Goal: Communication & Community: Answer question/provide support

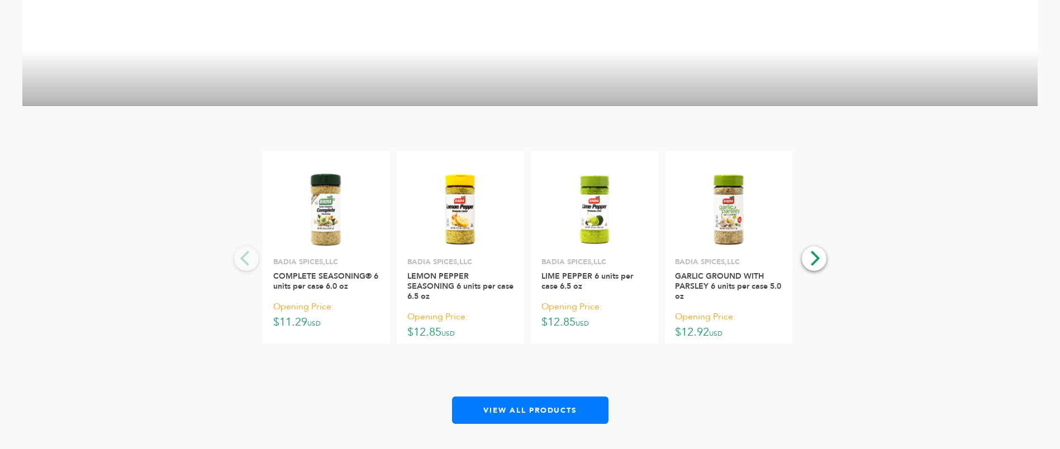
scroll to position [2588, 0]
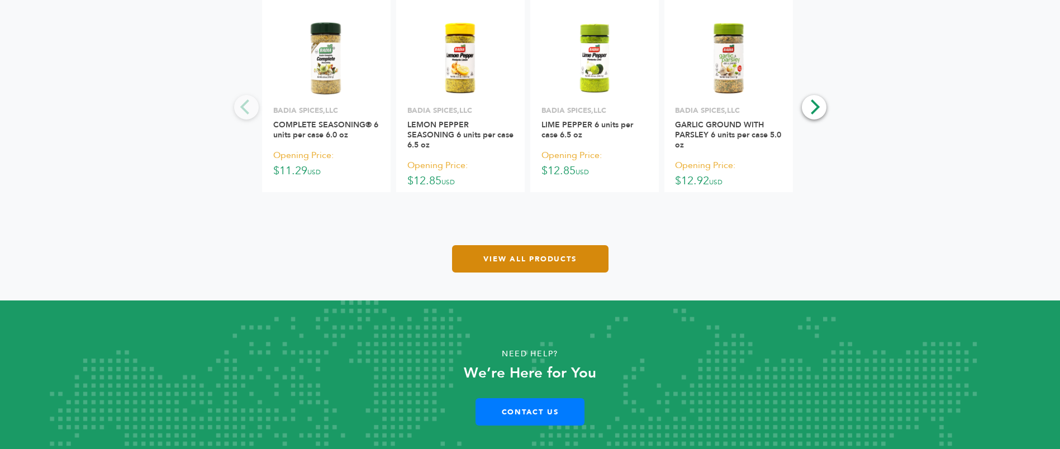
click at [590, 245] on link "View All Products" at bounding box center [530, 258] width 156 height 27
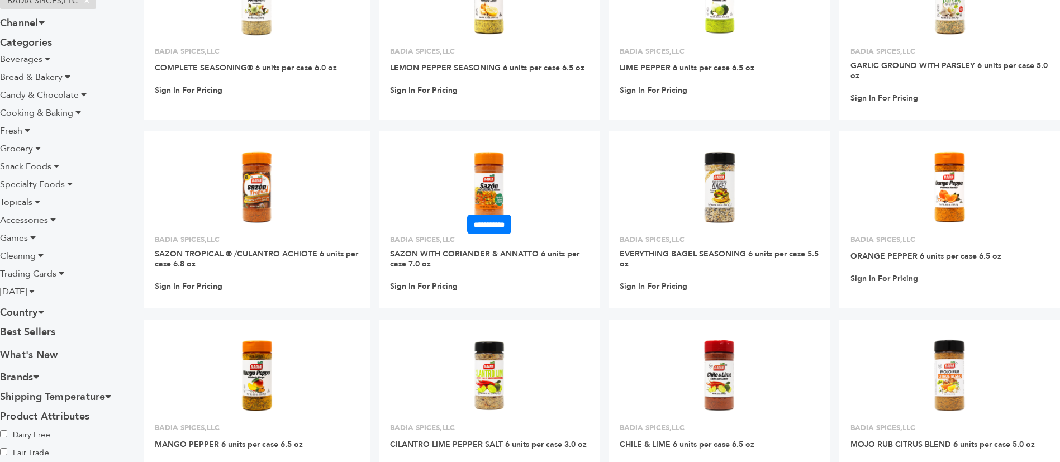
scroll to position [168, 0]
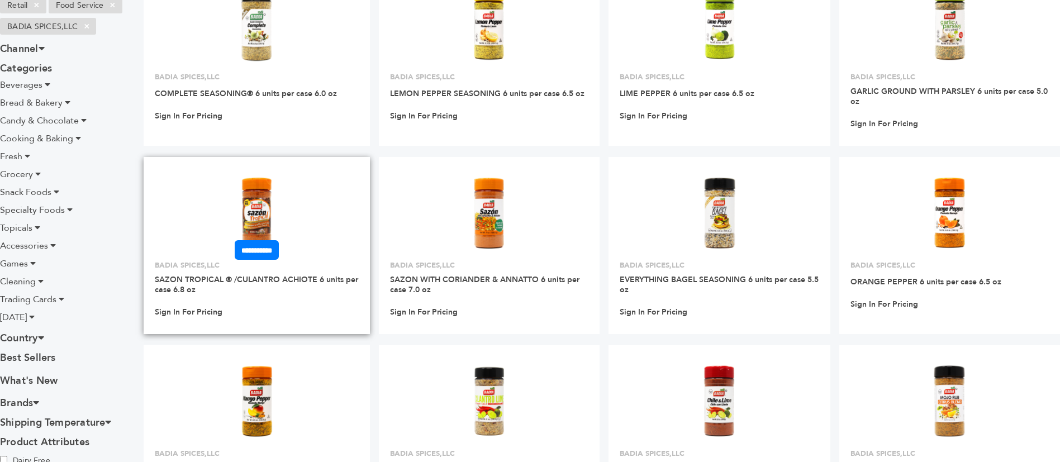
click at [265, 193] on img at bounding box center [256, 213] width 81 height 81
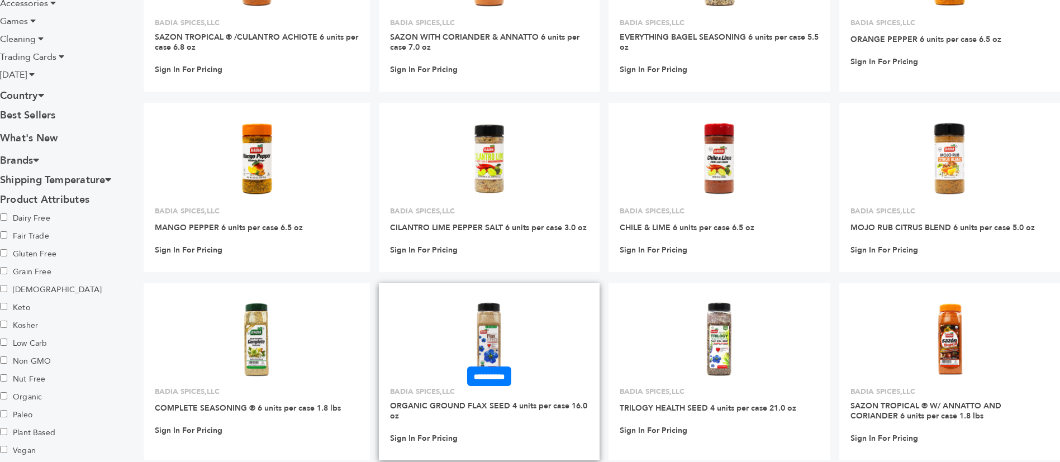
scroll to position [419, 0]
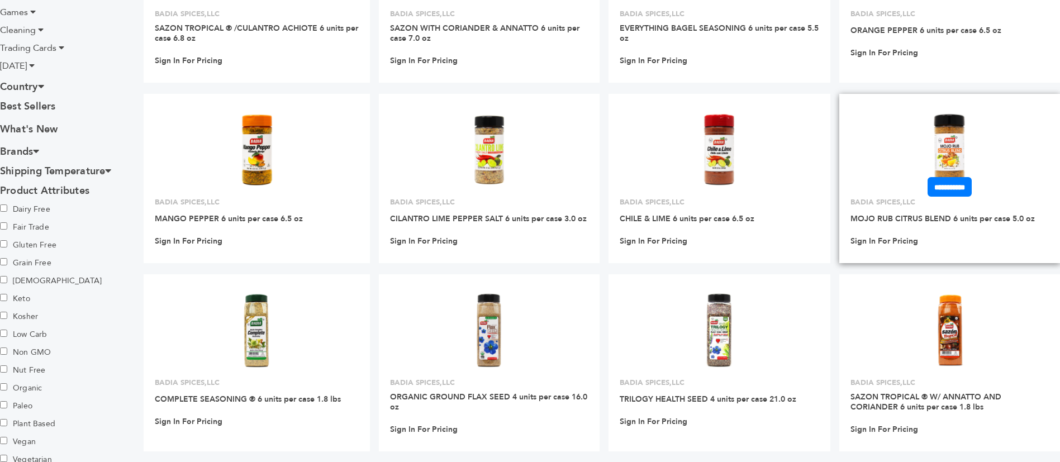
click at [957, 144] on img at bounding box center [949, 150] width 81 height 81
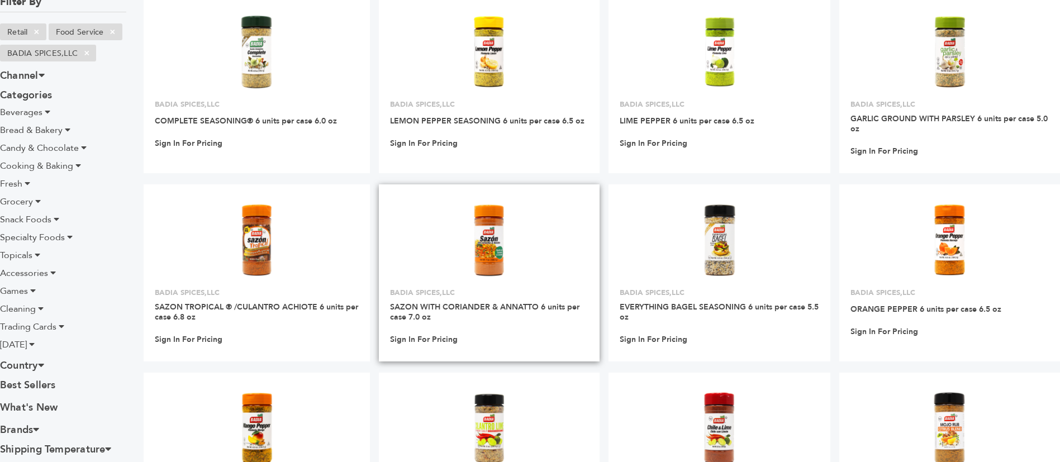
scroll to position [168, 0]
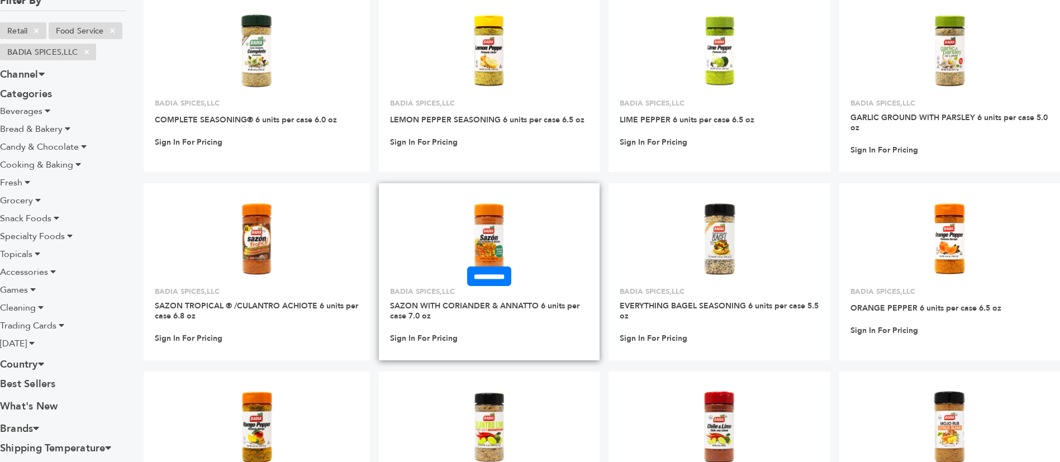
click at [488, 210] on img at bounding box center [489, 238] width 81 height 81
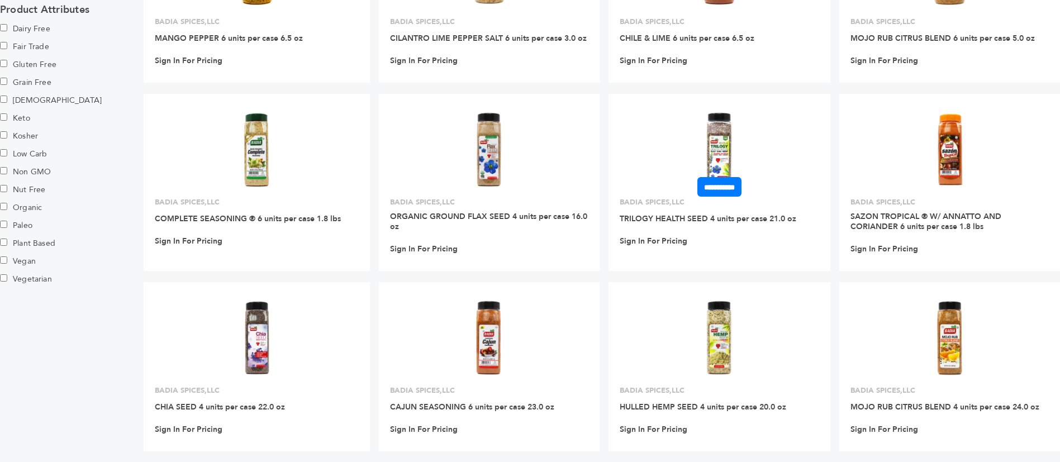
scroll to position [754, 0]
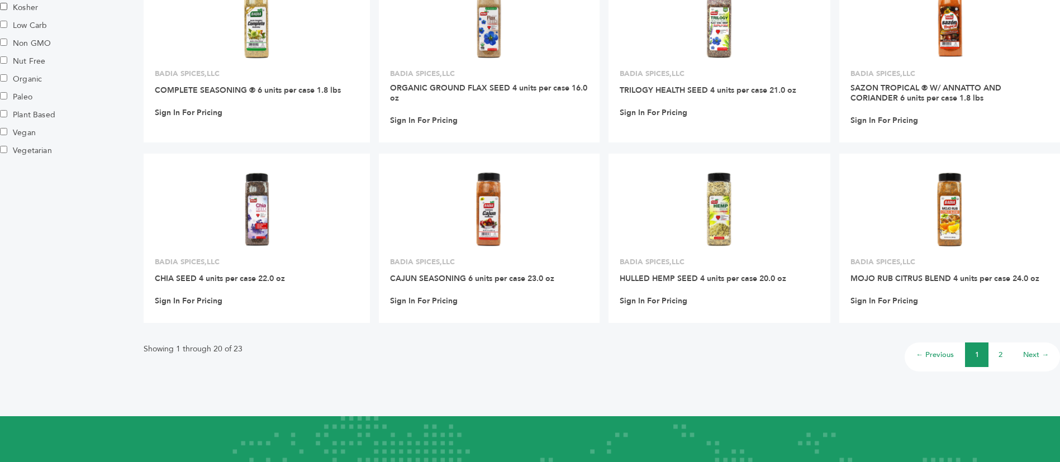
click at [1000, 350] on link "2" at bounding box center [1001, 355] width 4 height 10
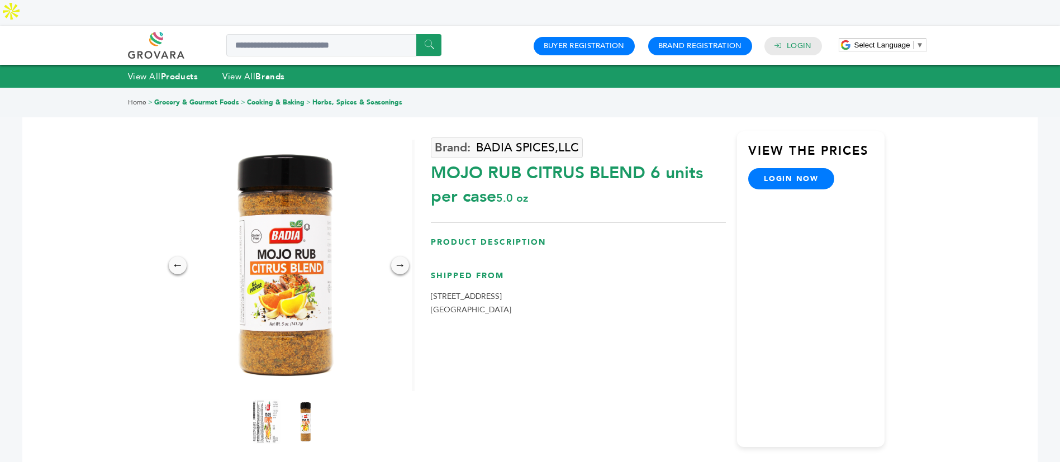
drag, startPoint x: 431, startPoint y: 149, endPoint x: 643, endPoint y: 155, distance: 211.9
click at [643, 156] on div "MOJO RUB CITRUS BLEND 6 units per case 5.0 oz" at bounding box center [578, 182] width 295 height 53
copy div "MOJO RUB CITRUS BLEND"
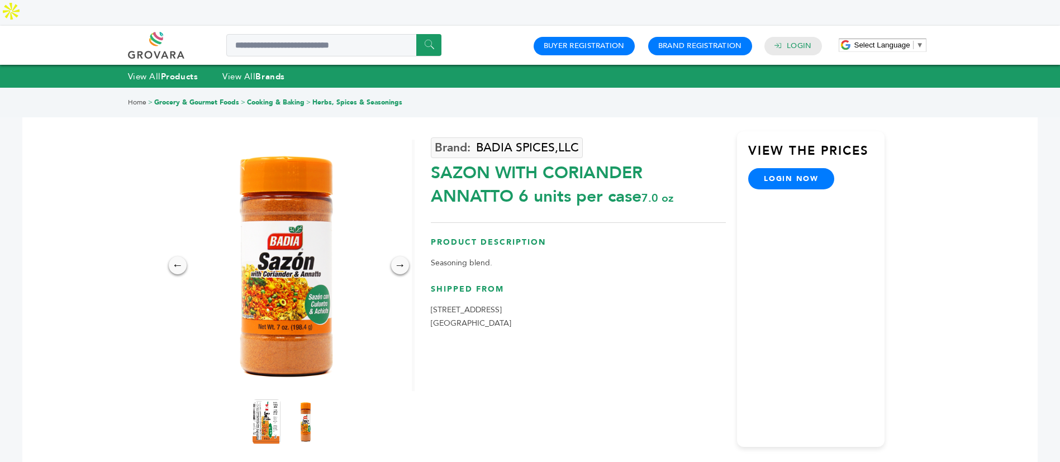
drag, startPoint x: 426, startPoint y: 145, endPoint x: 512, endPoint y: 175, distance: 91.5
click at [512, 175] on div "← → × BADIA SPICES,LLC SAZON WITH CORIANDER ANNATTO 6 units per case 7.0 oz" at bounding box center [530, 274] width 710 height 373
click at [512, 175] on div "SAZON WITH CORIANDER ANNATTO 6 units per case 7.0 oz" at bounding box center [578, 182] width 295 height 53
drag, startPoint x: 512, startPoint y: 175, endPoint x: 438, endPoint y: 144, distance: 80.4
click at [438, 156] on div "SAZON WITH CORIANDER ANNATTO 6 units per case 7.0 oz" at bounding box center [578, 182] width 295 height 53
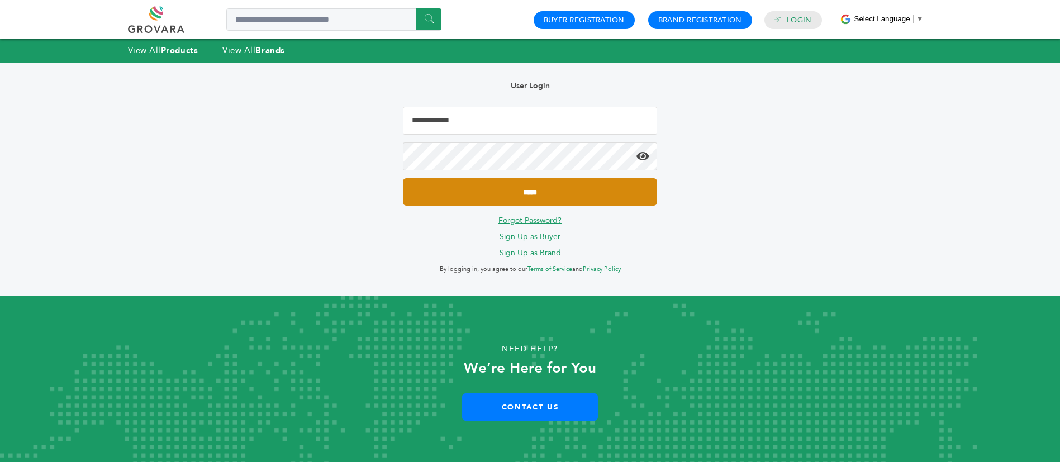
type input "**********"
click at [504, 190] on input "*****" at bounding box center [530, 191] width 254 height 27
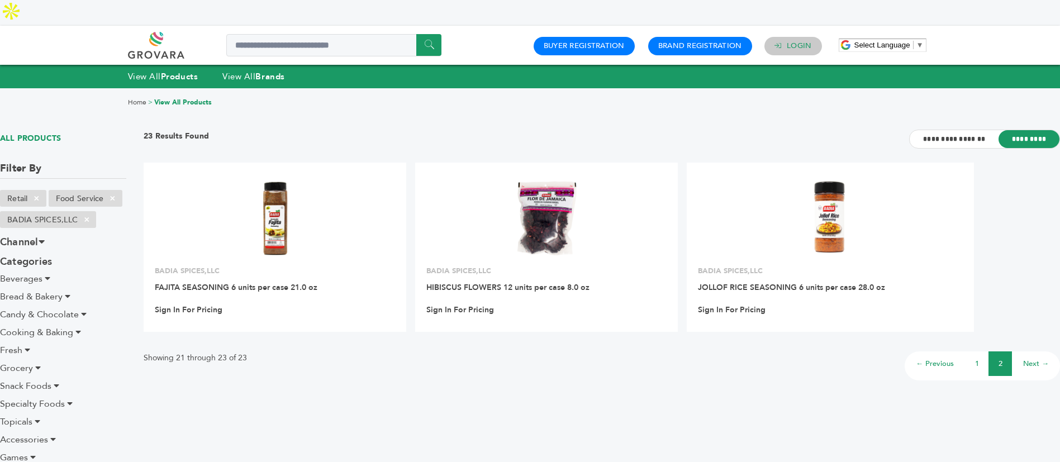
click at [779, 37] on h4 "Login" at bounding box center [793, 46] width 58 height 18
click at [806, 37] on h4 "Login" at bounding box center [793, 46] width 58 height 18
click at [800, 41] on link "Login" at bounding box center [799, 46] width 25 height 10
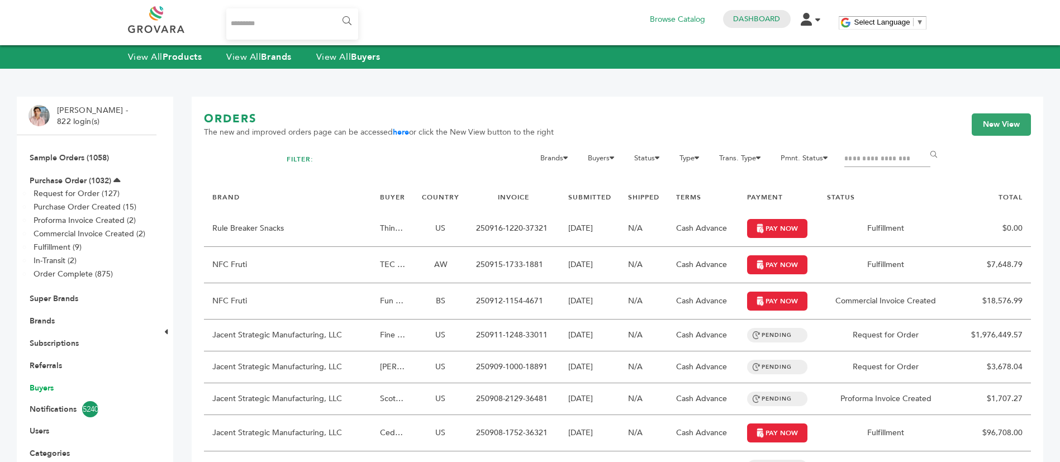
click at [39, 392] on link "Buyers" at bounding box center [42, 388] width 24 height 11
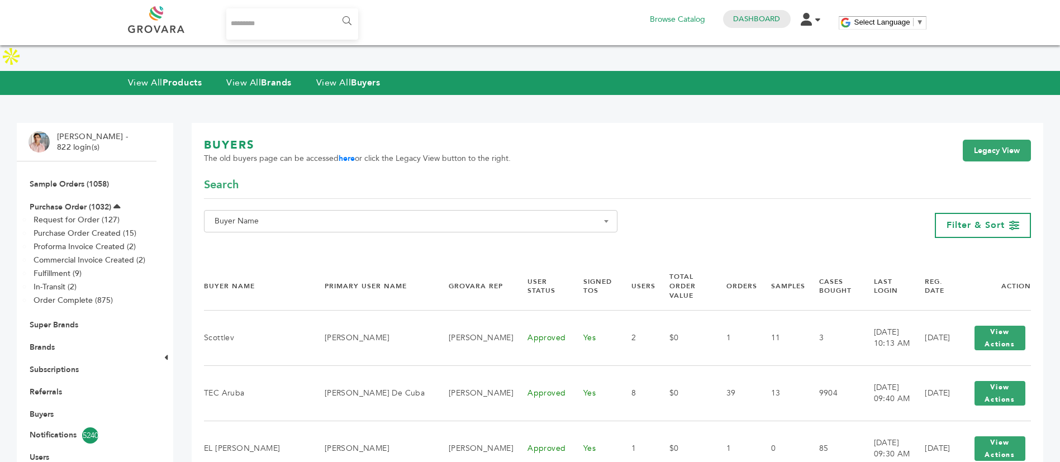
click at [312, 216] on form "**********" at bounding box center [617, 215] width 827 height 77
click at [317, 210] on div "**********" at bounding box center [410, 225] width 413 height 30
click at [329, 213] on span "Buyer Name" at bounding box center [410, 221] width 401 height 16
click at [324, 222] on input "Search" at bounding box center [411, 216] width 408 height 14
paste input "**********"
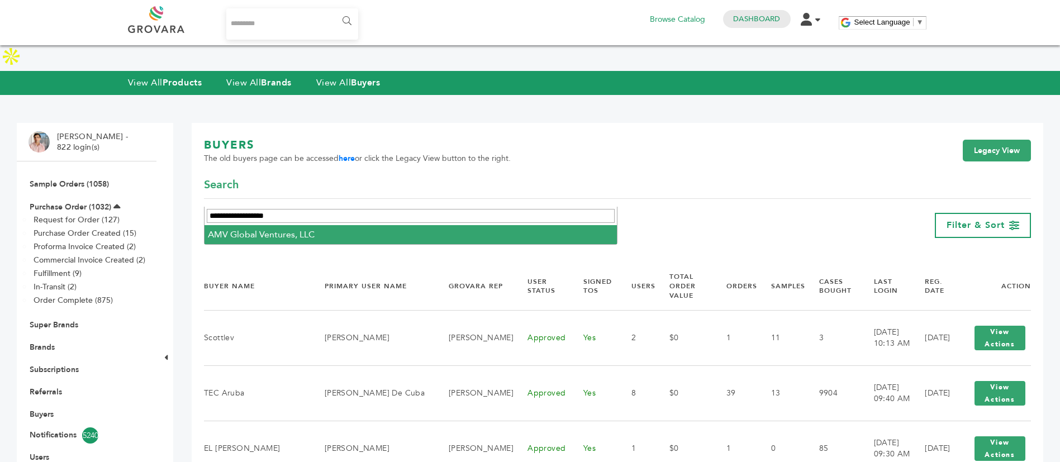
type input "**********"
select select "**********"
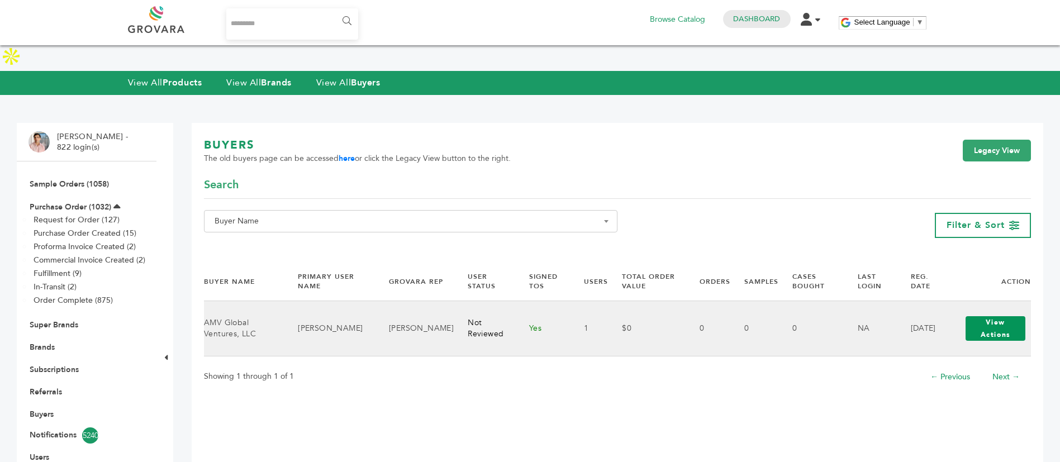
click at [986, 316] on button "View Actions" at bounding box center [996, 328] width 60 height 25
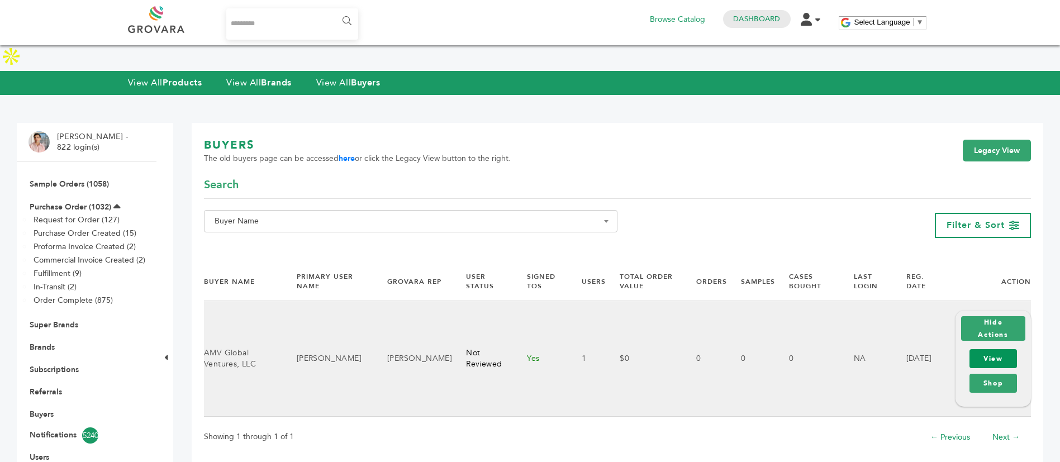
click at [992, 349] on link "View" at bounding box center [992, 358] width 47 height 19
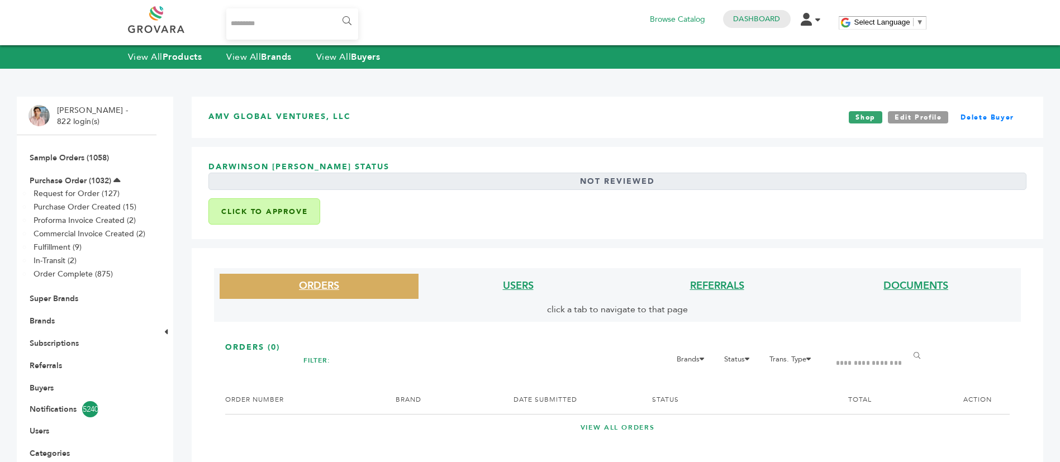
click at [537, 283] on li "USERS" at bounding box center [518, 286] width 199 height 25
click at [529, 284] on link "USERS" at bounding box center [518, 286] width 31 height 14
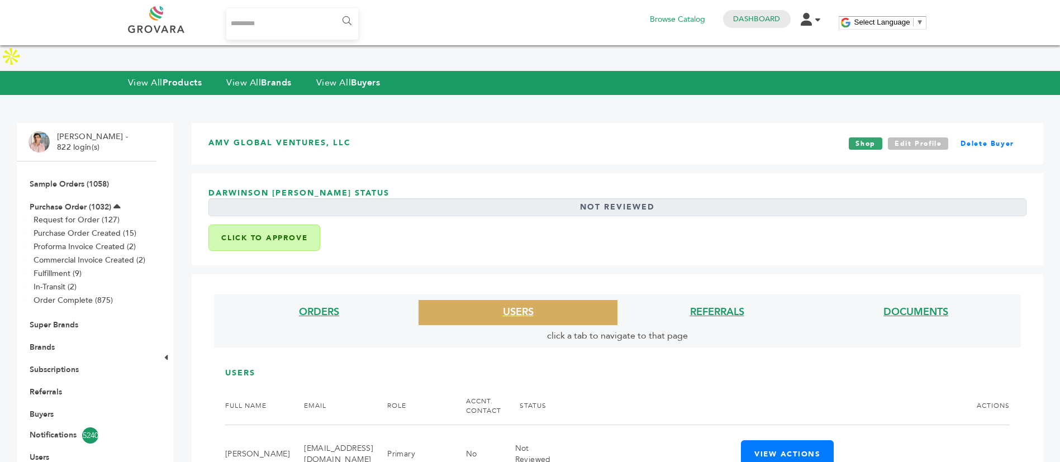
click at [920, 137] on link "Edit Profile" at bounding box center [918, 143] width 61 height 12
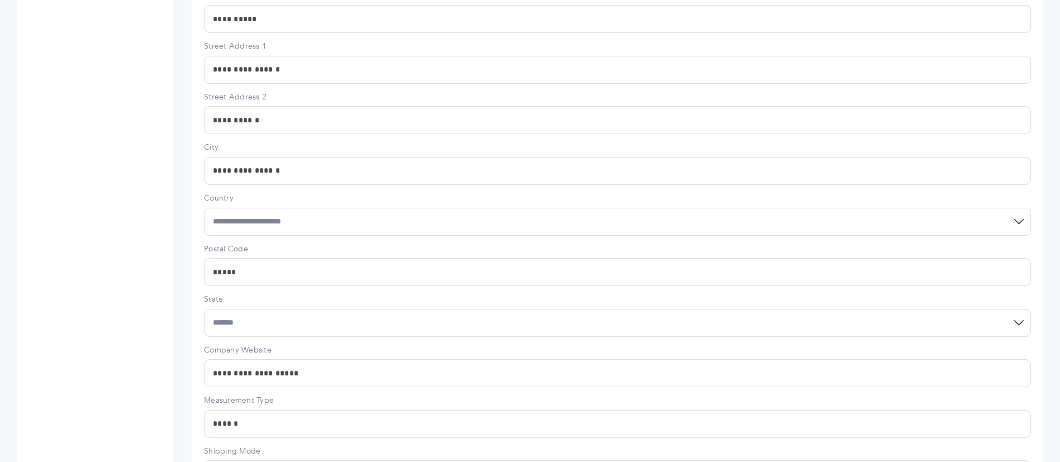
scroll to position [754, 0]
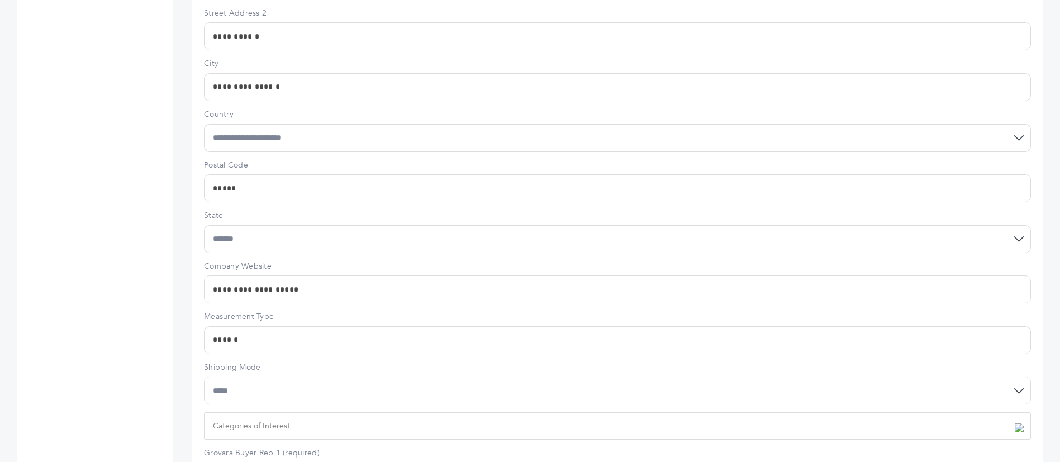
click at [325, 275] on input "**********" at bounding box center [617, 289] width 827 height 28
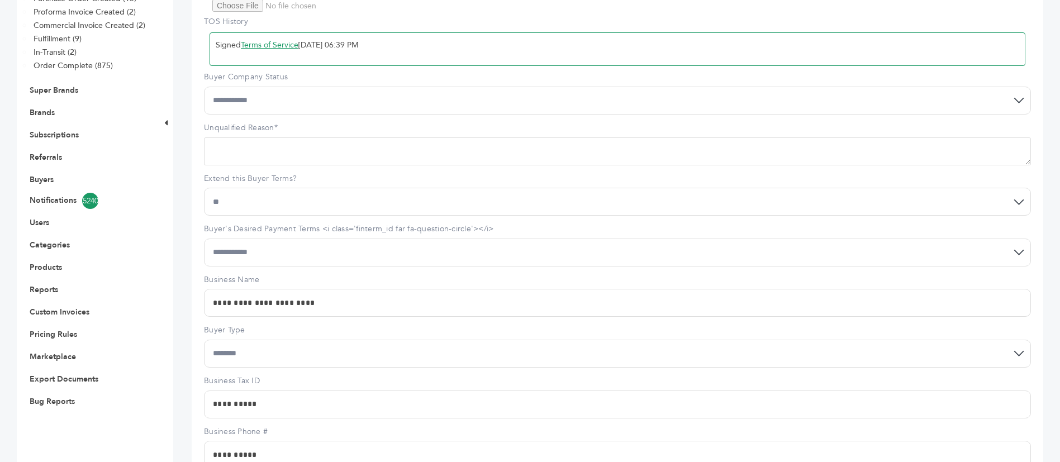
scroll to position [375, 0]
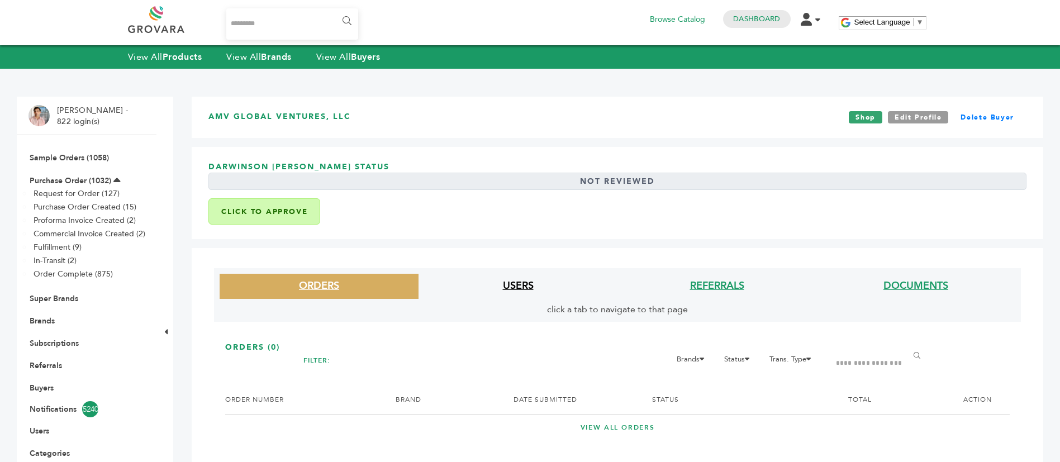
click at [520, 282] on link "USERS" at bounding box center [518, 286] width 31 height 14
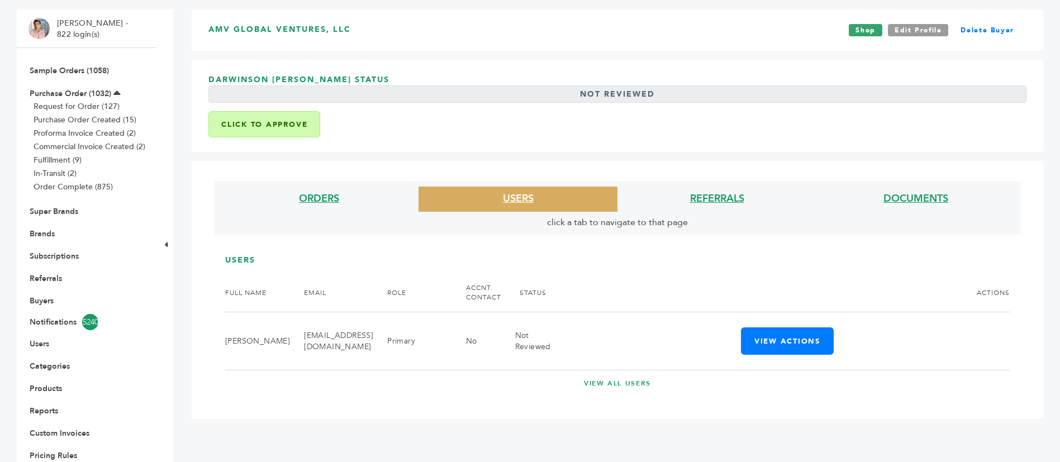
scroll to position [168, 0]
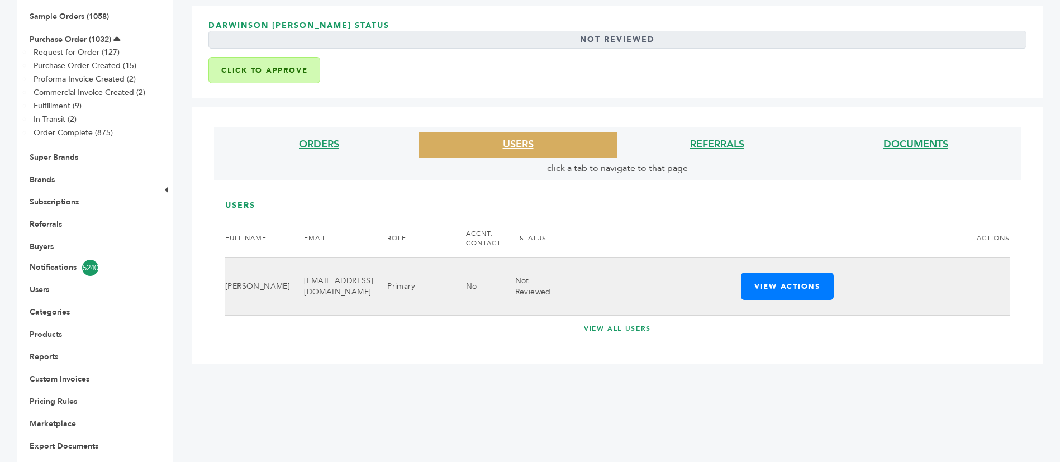
click at [253, 258] on td "Darwinson Valdez" at bounding box center [257, 287] width 65 height 58
click at [260, 269] on td "Darwinson Valdez" at bounding box center [257, 287] width 65 height 58
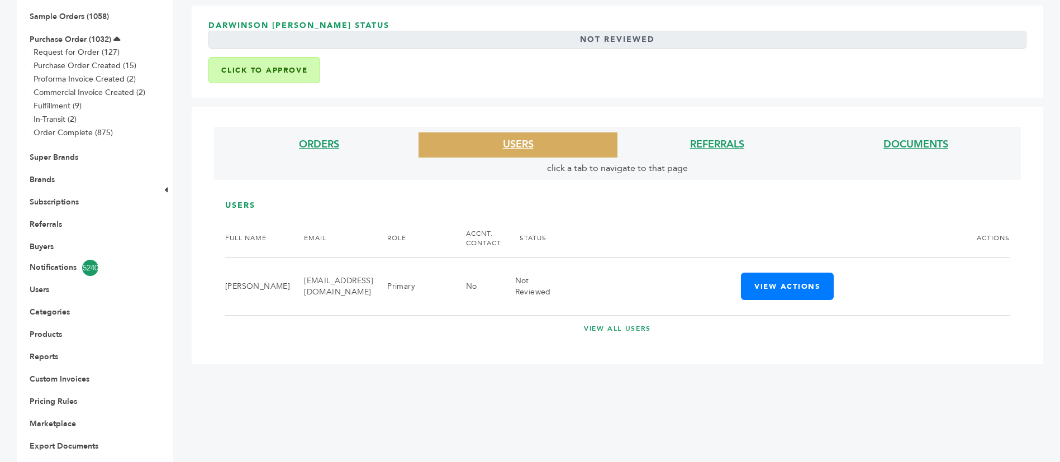
drag, startPoint x: 259, startPoint y: 269, endPoint x: 218, endPoint y: 254, distance: 43.7
click at [218, 254] on div "USERS FULL NAME EMAIL ROLE ACCNT. CONTACT STATUS ACTIONS Darwinson Valdez darwi…" at bounding box center [617, 263] width 818 height 155
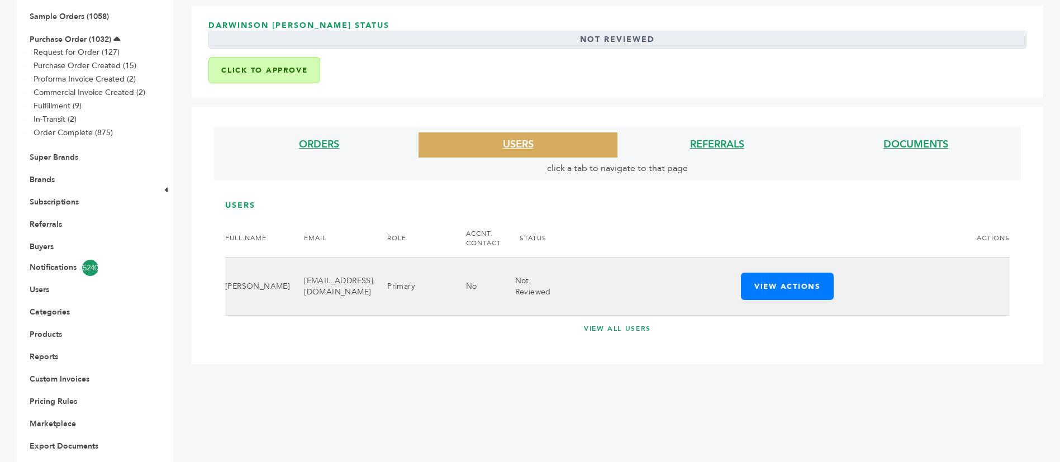
click at [227, 258] on td "Darwinson Valdez" at bounding box center [257, 287] width 65 height 58
drag, startPoint x: 224, startPoint y: 253, endPoint x: 241, endPoint y: 263, distance: 20.0
click at [241, 263] on div "USERS FULL NAME EMAIL ROLE ACCNT. CONTACT STATUS ACTIONS Darwinson Valdez darwi…" at bounding box center [617, 263] width 818 height 155
click at [241, 263] on td "Darwinson Valdez" at bounding box center [257, 287] width 65 height 58
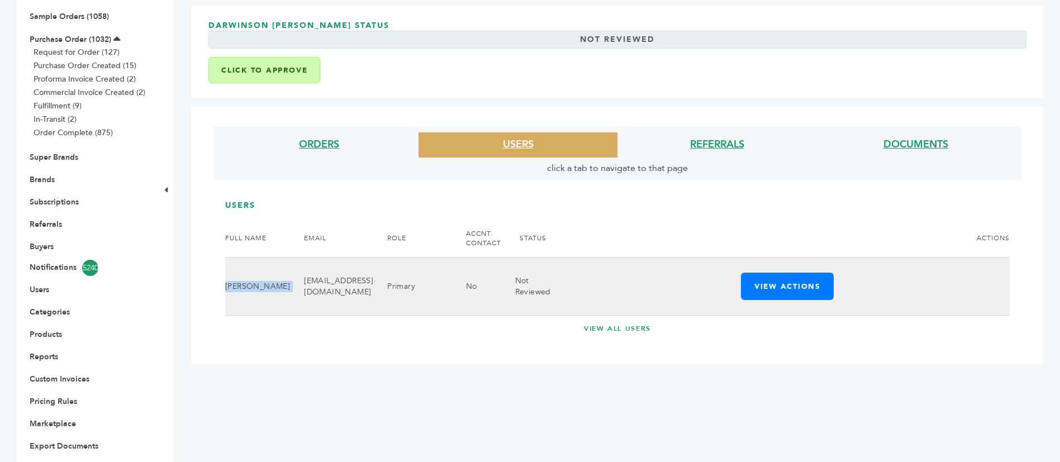
click at [241, 263] on td "Darwinson Valdez" at bounding box center [257, 287] width 65 height 58
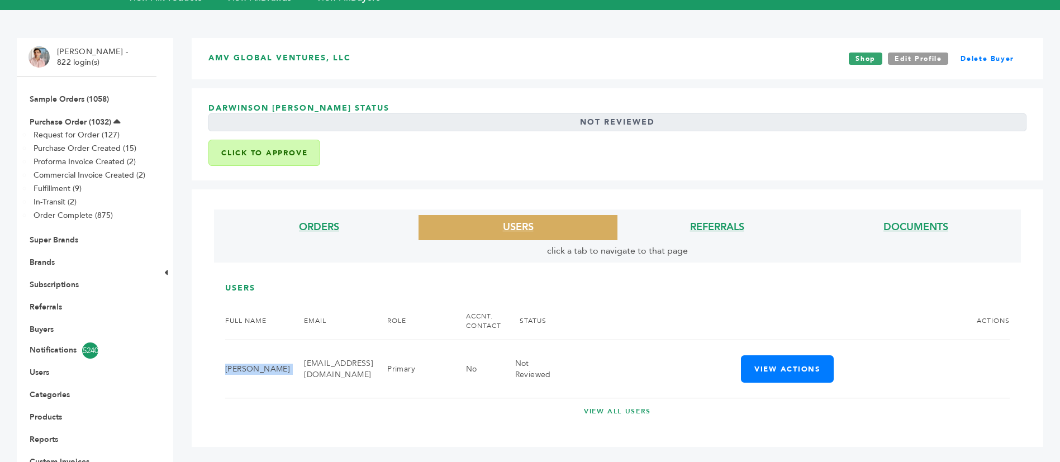
scroll to position [0, 0]
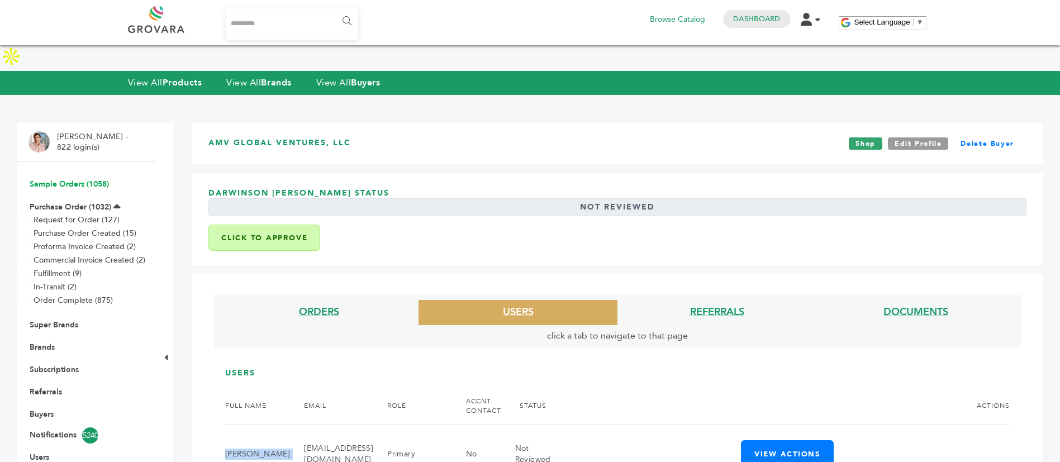
click at [79, 179] on link "Sample Orders (1058)" at bounding box center [69, 184] width 79 height 11
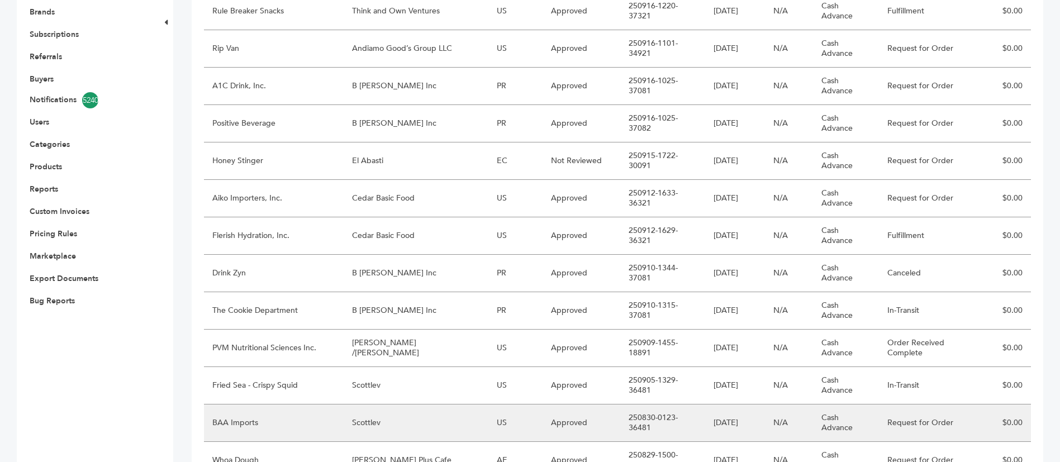
scroll to position [251, 0]
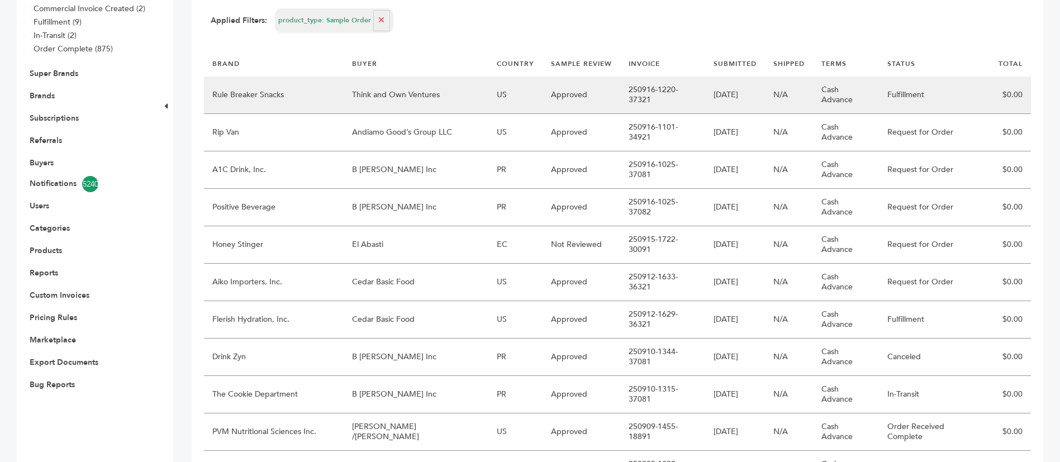
click at [401, 77] on td "Think and Own Ventures" at bounding box center [416, 95] width 145 height 37
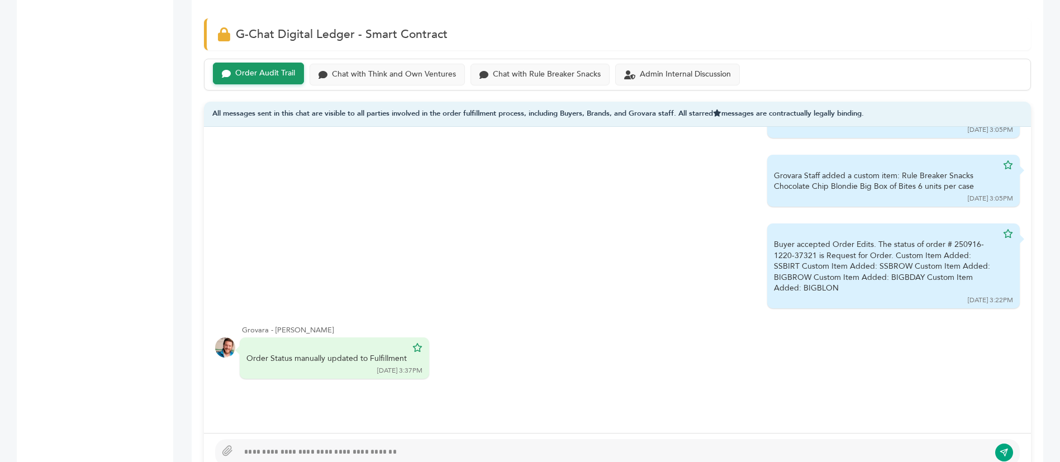
scroll to position [968, 0]
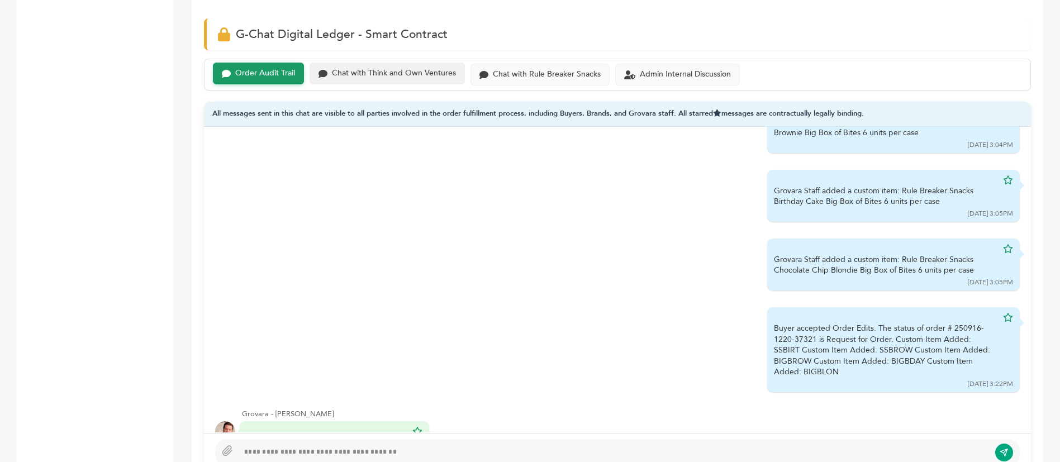
click at [384, 63] on div "Chat with Think and Own Ventures" at bounding box center [387, 74] width 155 height 22
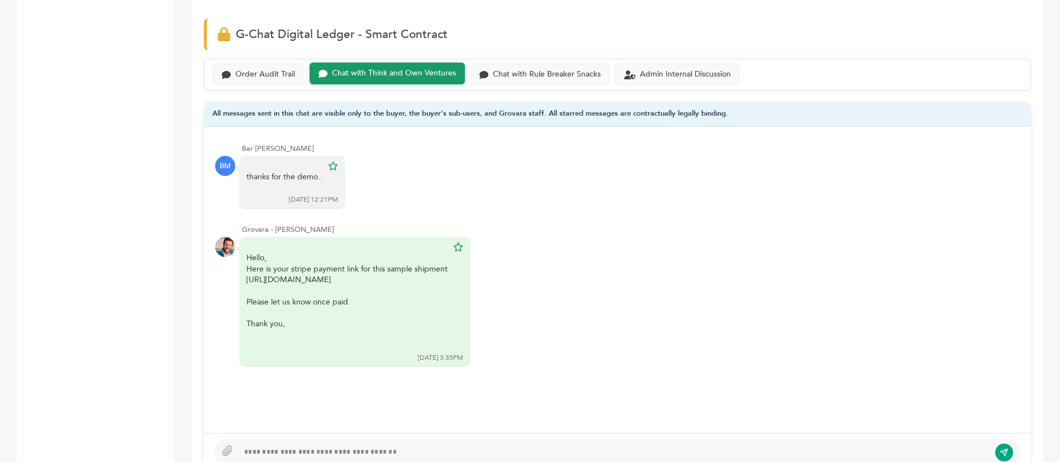
click at [415, 446] on div at bounding box center [614, 452] width 751 height 13
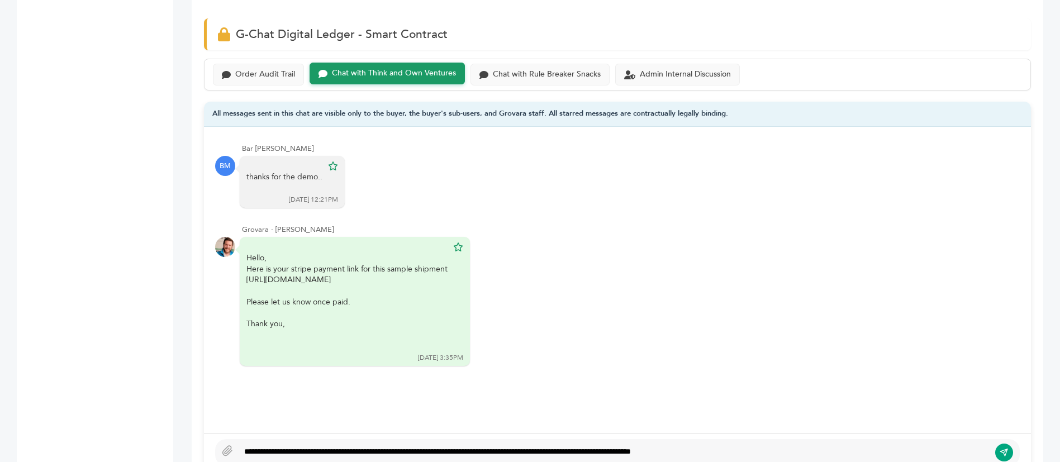
type textarea "**********"
click at [1006, 448] on icon "submit" at bounding box center [1004, 452] width 9 height 9
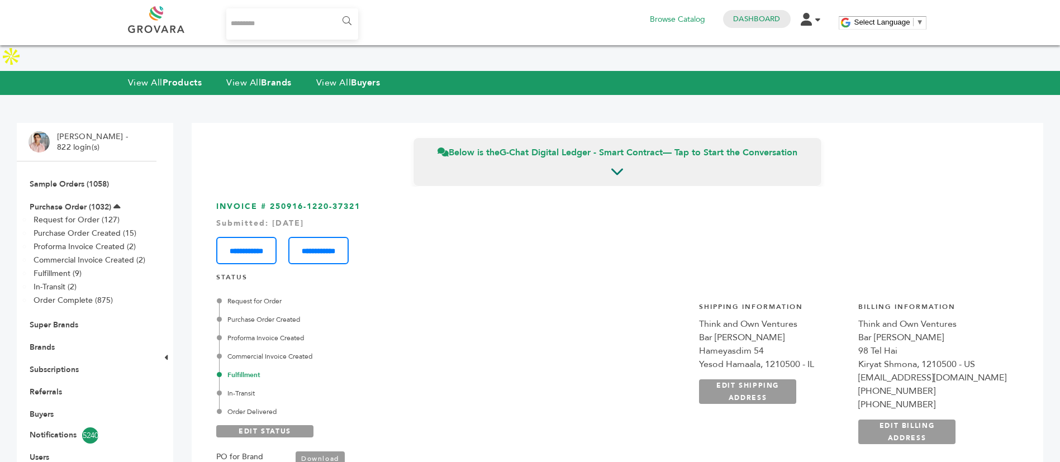
click at [89, 173] on li "Sample Orders (1058)" at bounding box center [86, 184] width 116 height 22
click at [90, 179] on link "Sample Orders (1058)" at bounding box center [69, 184] width 79 height 11
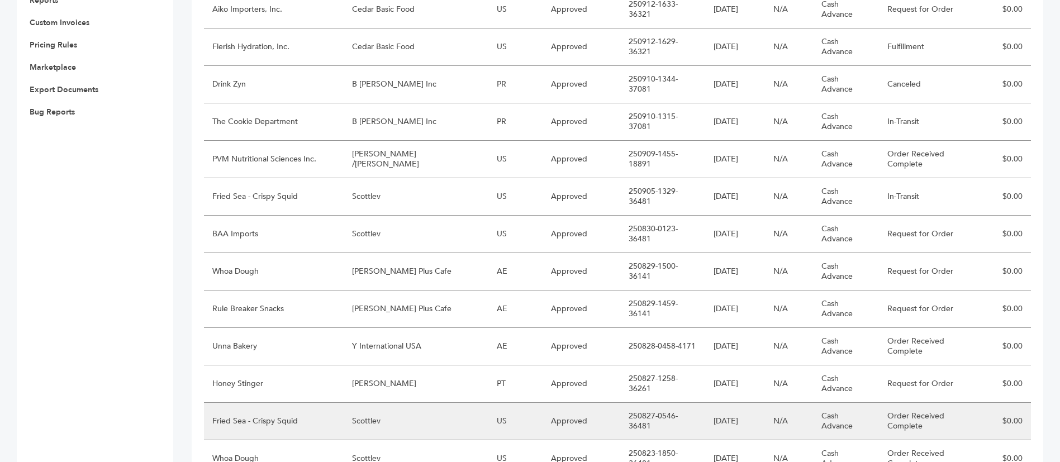
scroll to position [525, 0]
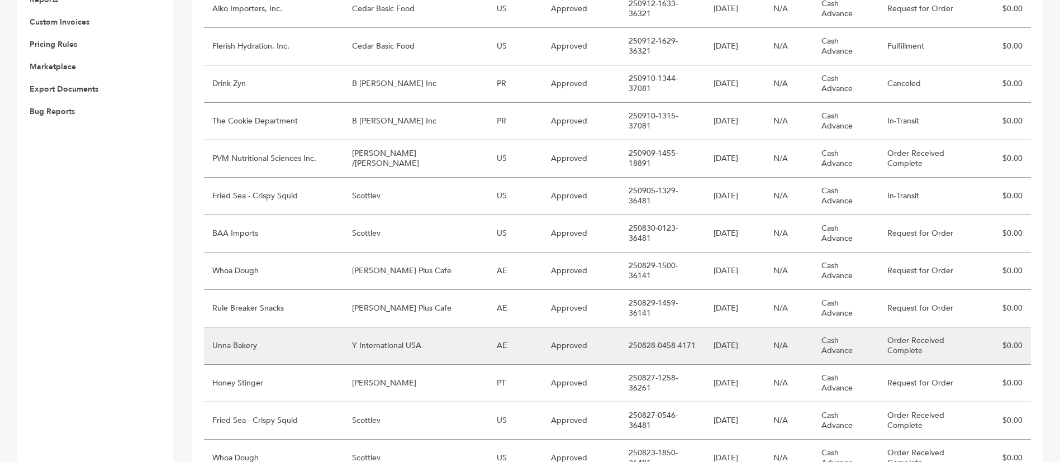
click at [398, 327] on td "Y International USA" at bounding box center [416, 345] width 145 height 37
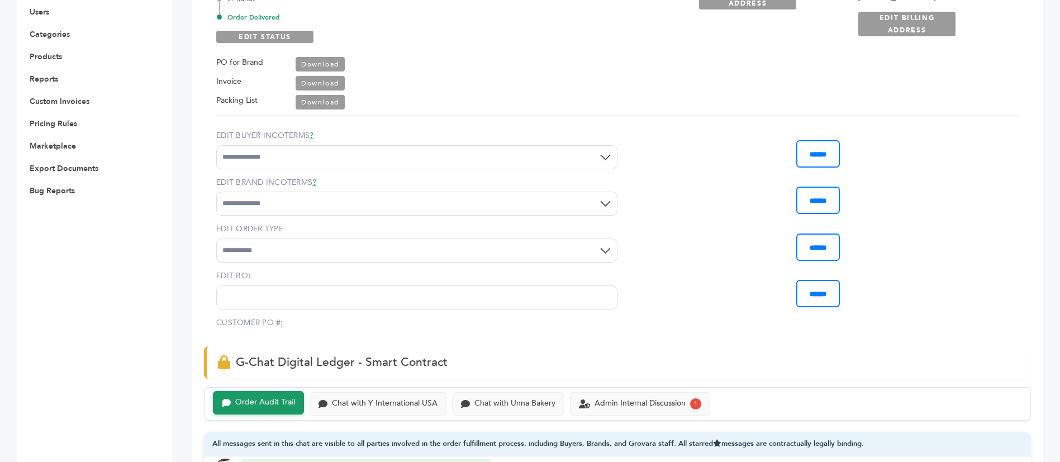
scroll to position [754, 0]
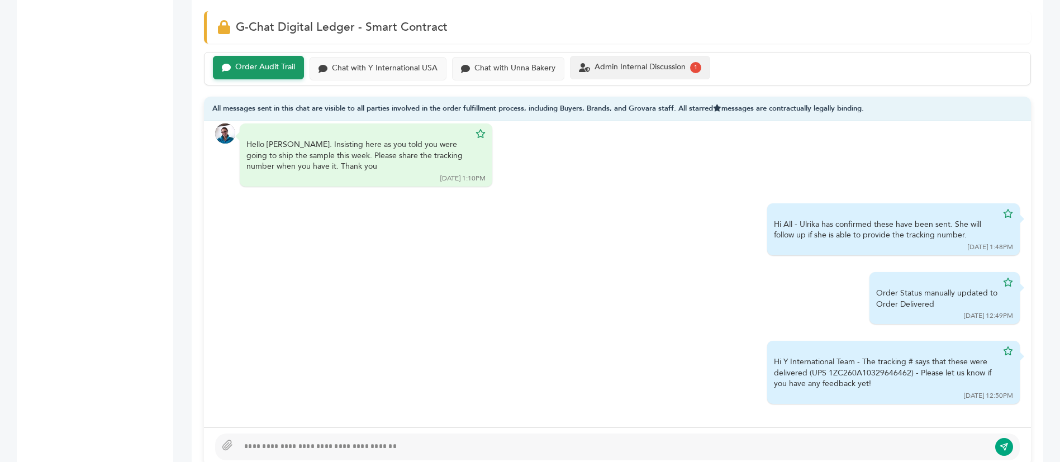
click at [666, 68] on div "Admin Internal Discussion" at bounding box center [640, 67] width 91 height 9
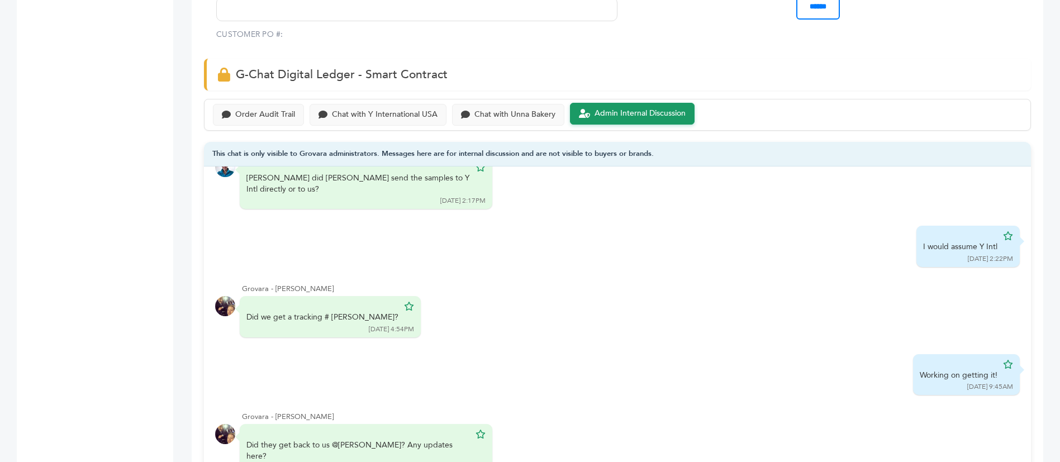
scroll to position [671, 0]
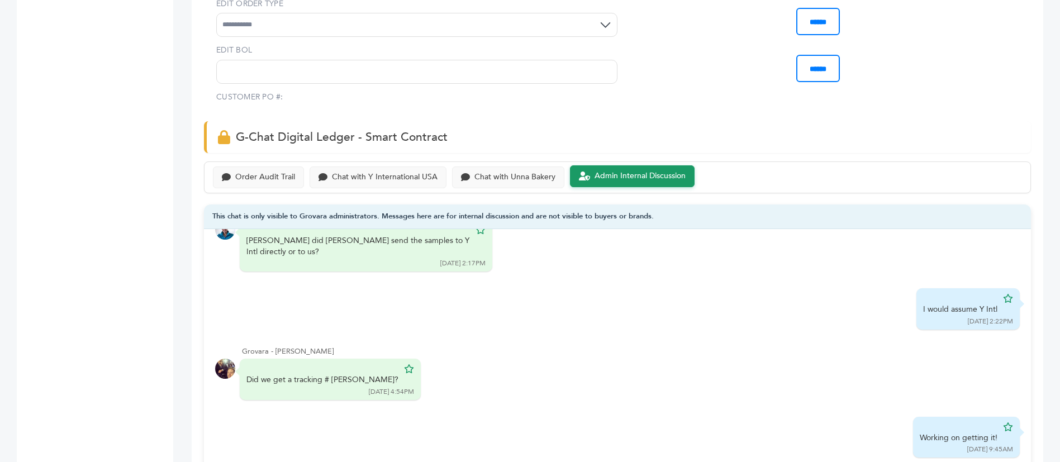
click at [255, 161] on div "Order Audit Trail Chat with Y International USA Chat with Unna Bakery Admin Int…" at bounding box center [617, 177] width 827 height 32
click at [255, 172] on div "Order Audit Trail" at bounding box center [265, 176] width 60 height 9
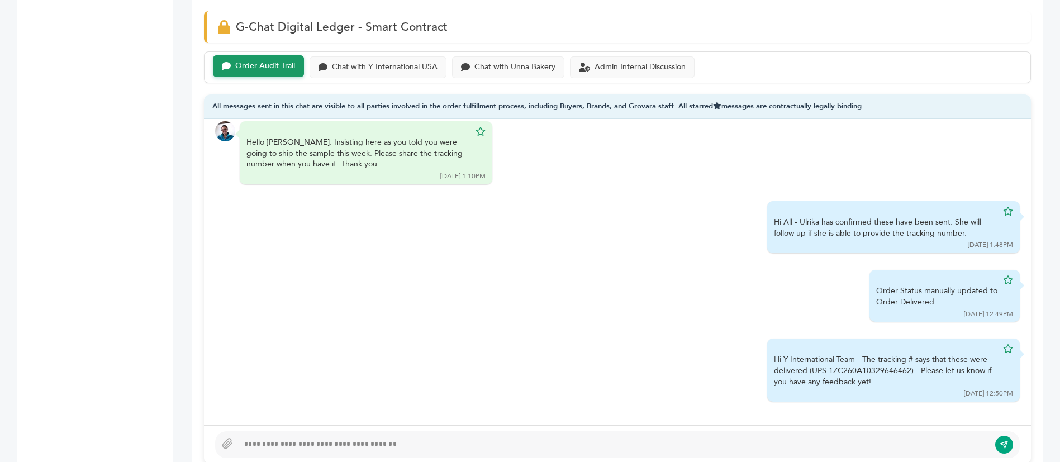
scroll to position [754, 0]
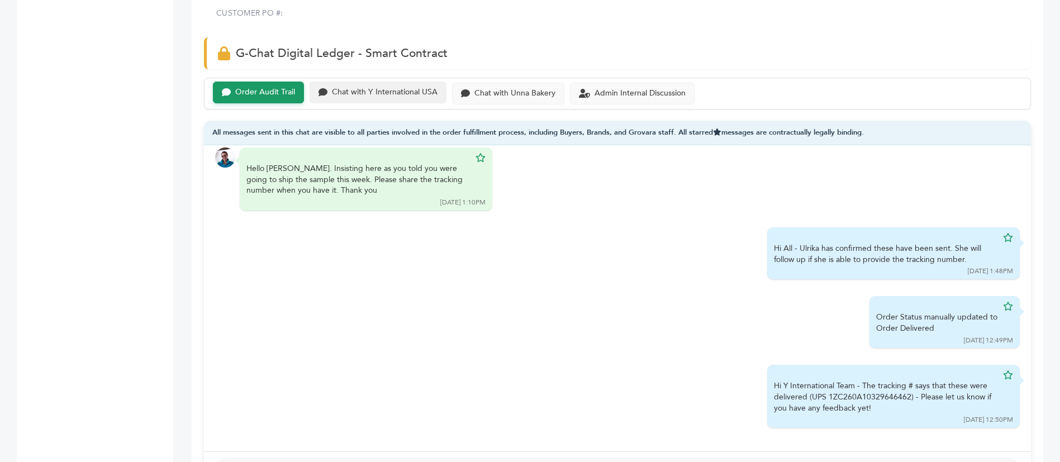
click at [405, 88] on div "Chat with Y International USA" at bounding box center [385, 92] width 106 height 9
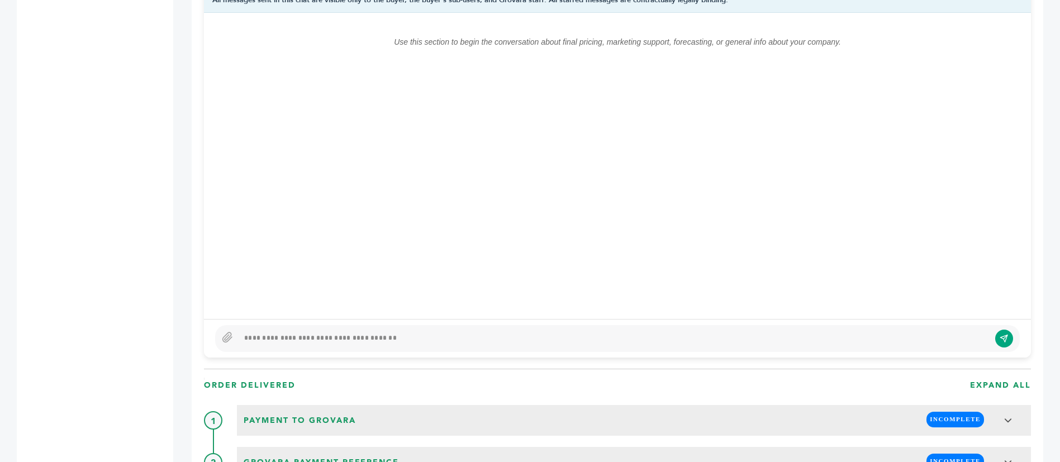
scroll to position [922, 0]
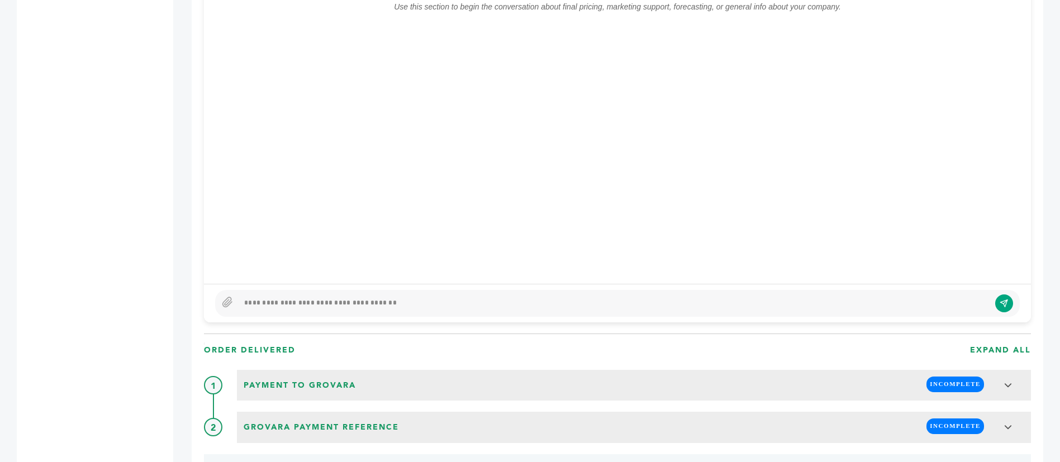
click at [442, 290] on div at bounding box center [617, 303] width 805 height 27
type textarea "**********"
click at [1002, 290] on div "**********" at bounding box center [617, 303] width 805 height 27
drag, startPoint x: 1002, startPoint y: 279, endPoint x: 603, endPoint y: 63, distance: 453.3
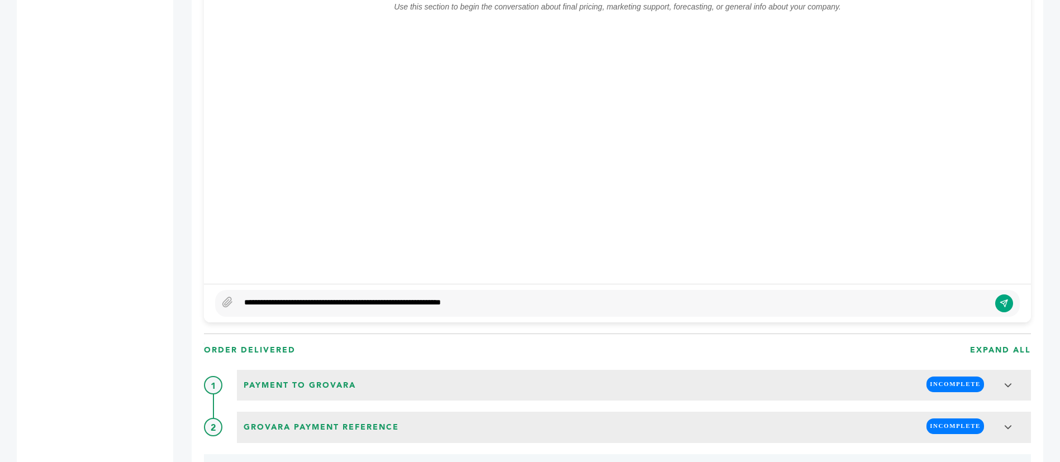
click at [1002, 299] on icon "submit" at bounding box center [1004, 303] width 8 height 9
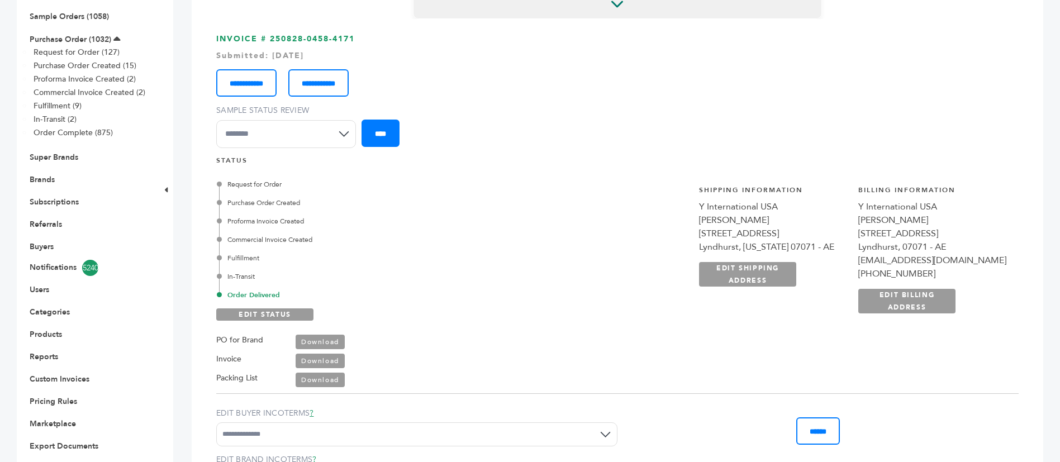
scroll to position [0, 0]
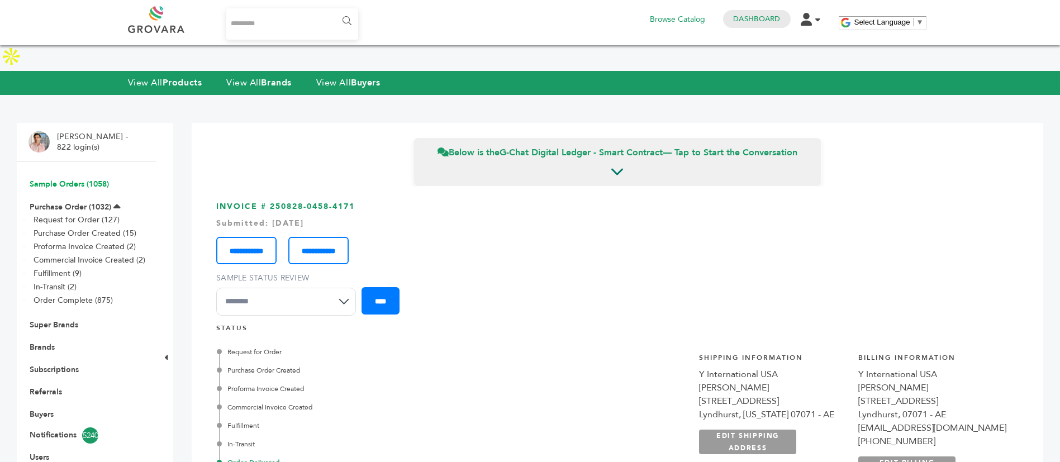
click at [83, 179] on link "Sample Orders (1058)" at bounding box center [69, 184] width 79 height 11
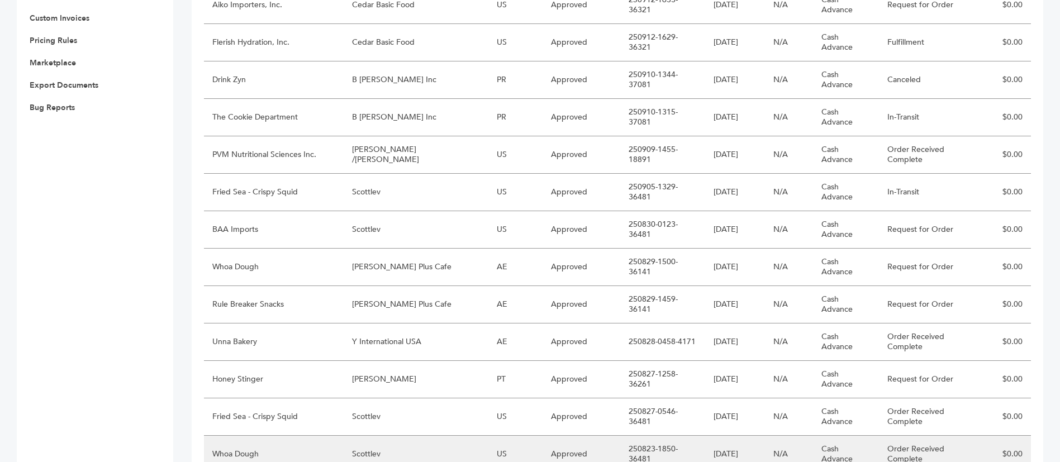
scroll to position [503, 0]
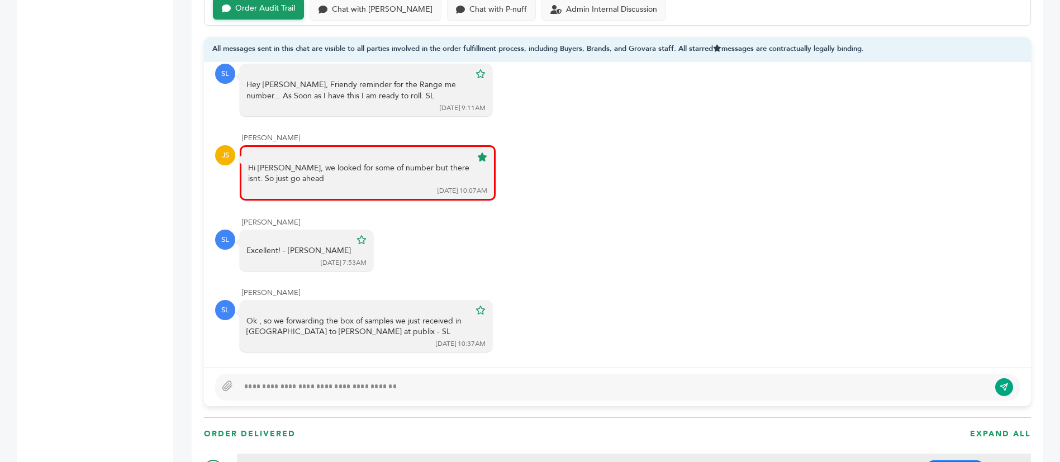
scroll to position [922, 0]
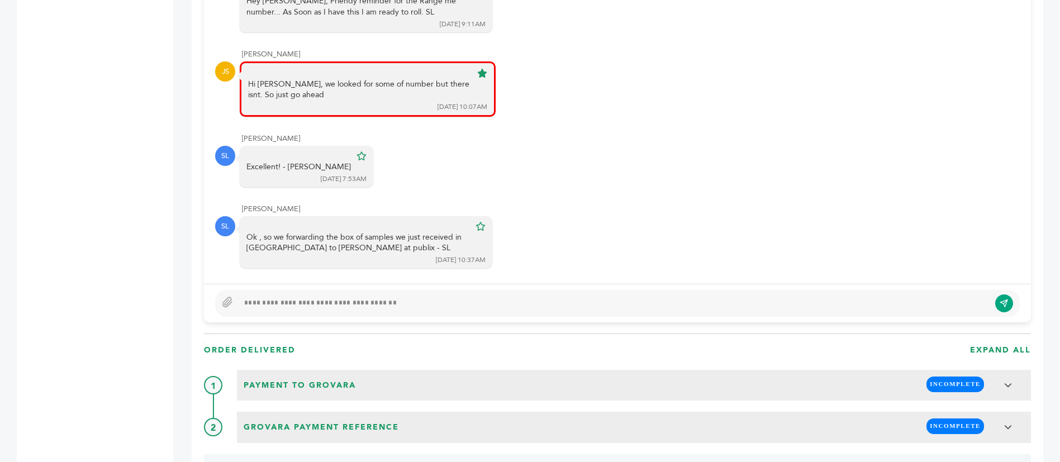
click at [394, 290] on div at bounding box center [617, 303] width 805 height 27
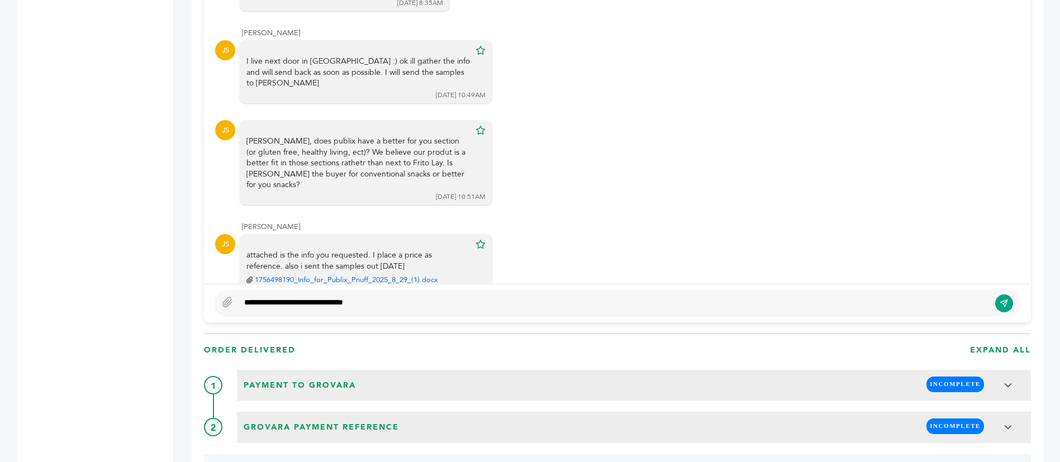
scroll to position [2056, 0]
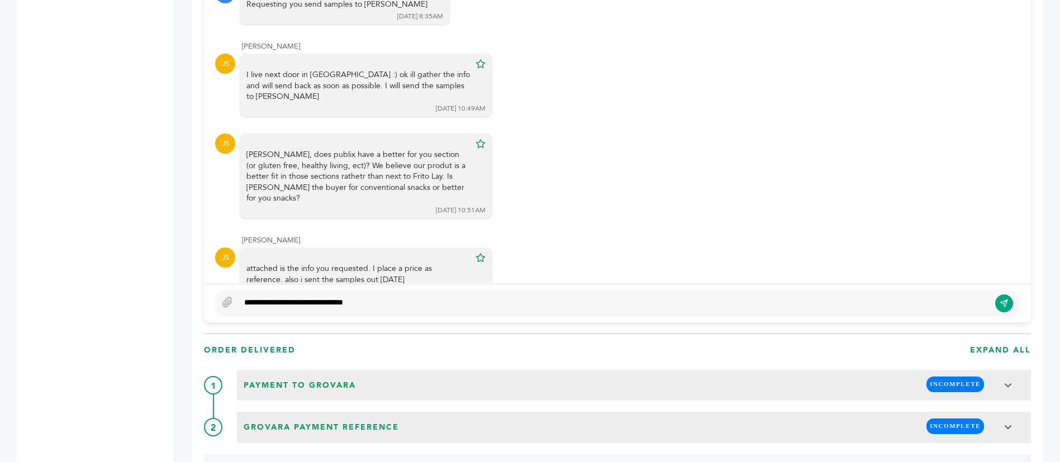
click at [333, 297] on div "**********" at bounding box center [614, 303] width 751 height 13
type textarea "****"
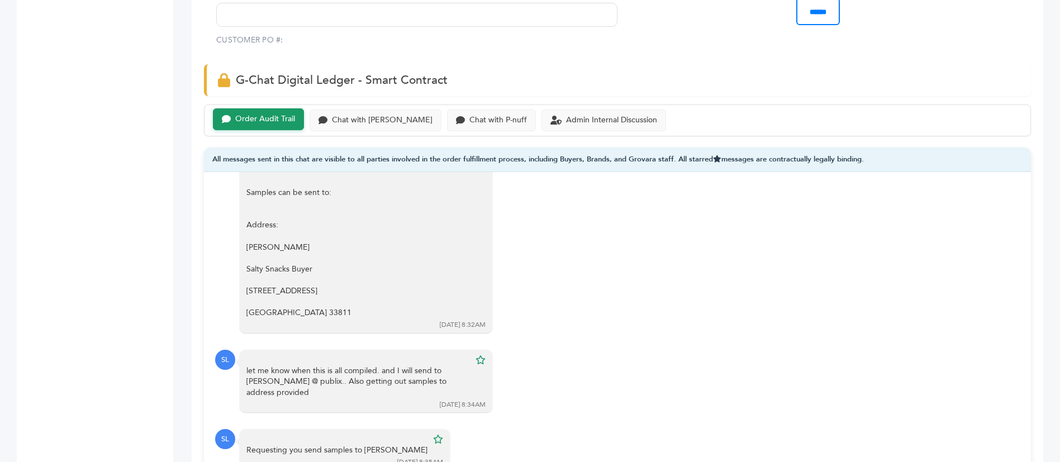
scroll to position [587, 0]
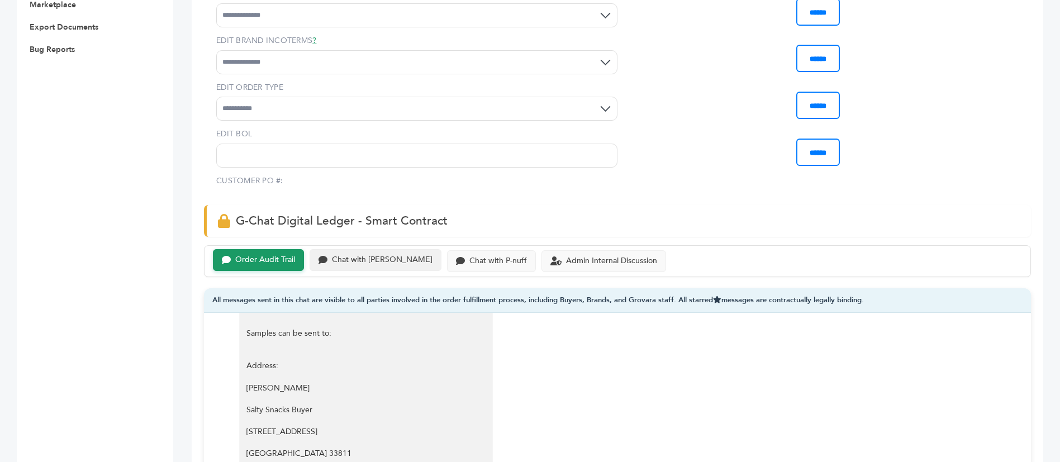
click at [381, 255] on div "Chat with Scottlev" at bounding box center [382, 259] width 101 height 9
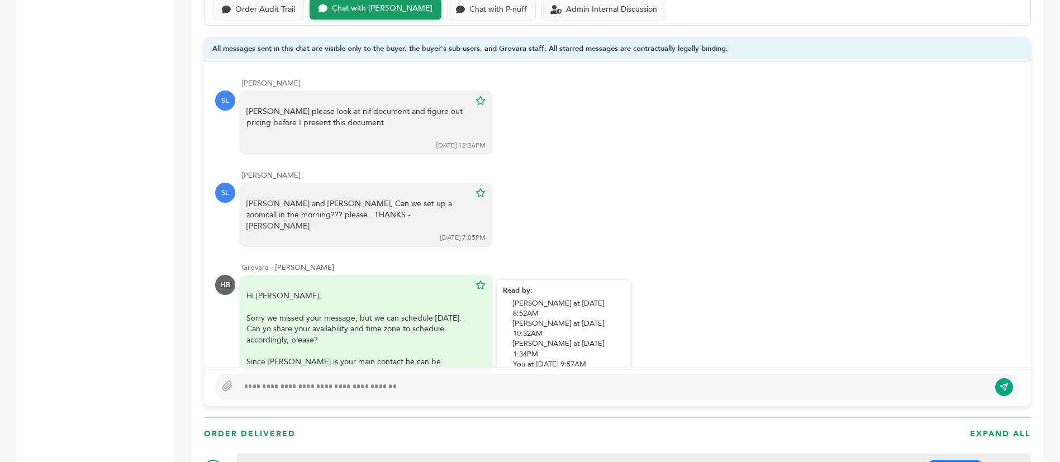
scroll to position [172, 0]
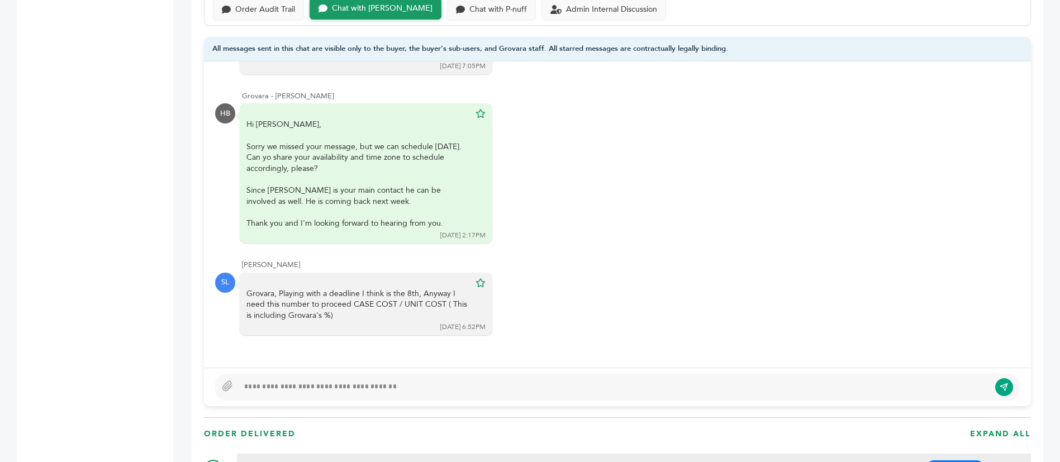
click at [386, 381] on div at bounding box center [614, 387] width 751 height 13
type textarea "**********"
click at [998, 378] on button "submit" at bounding box center [1004, 387] width 19 height 19
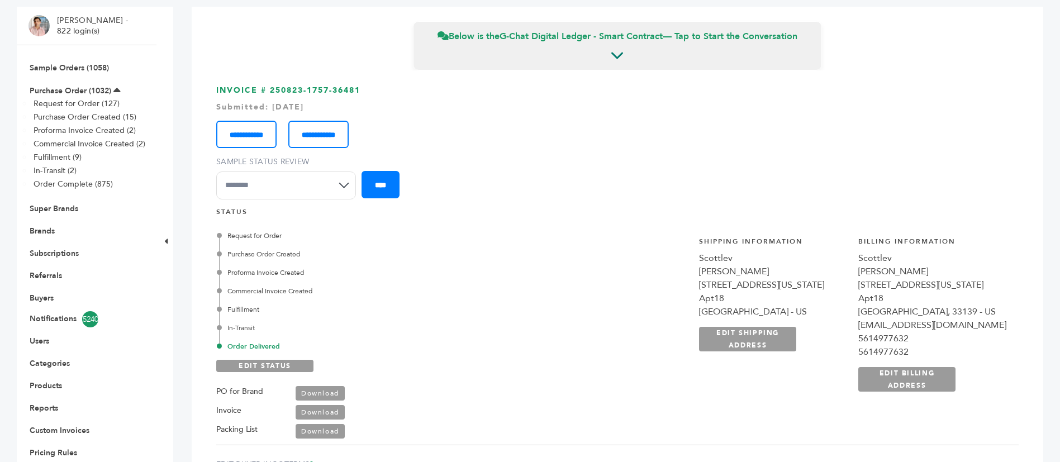
scroll to position [0, 0]
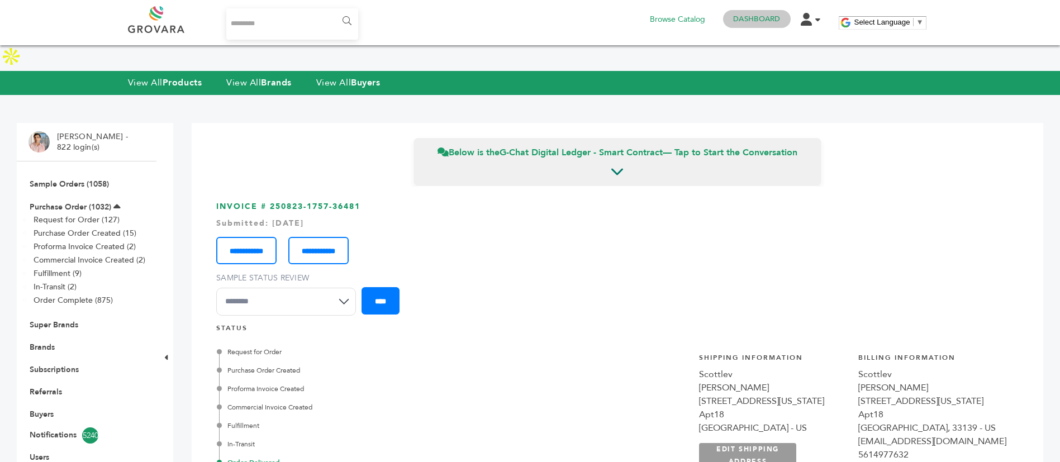
click at [760, 18] on link "Dashboard" at bounding box center [756, 19] width 47 height 10
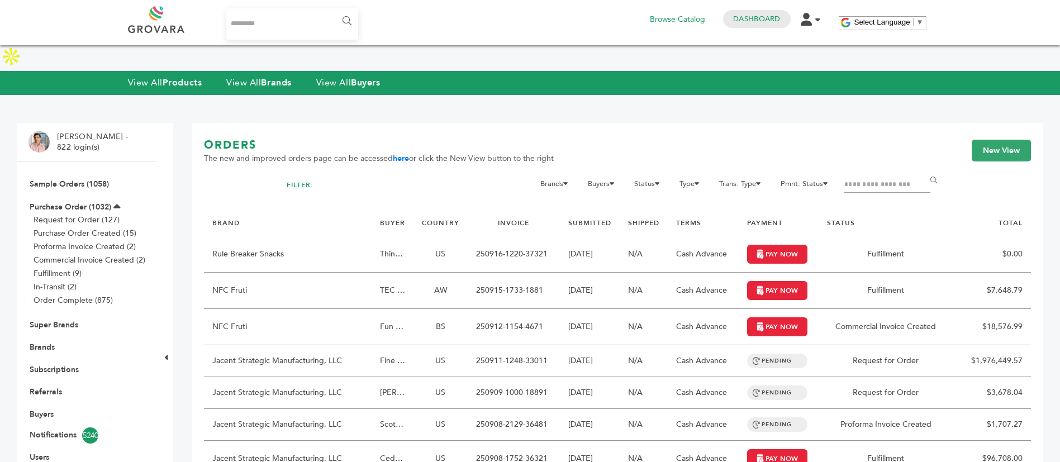
click at [263, 25] on input "Search..." at bounding box center [292, 23] width 132 height 31
type input "******"
click at [334, 10] on input "******" at bounding box center [346, 21] width 25 height 22
